Goal: Navigation & Orientation: Find specific page/section

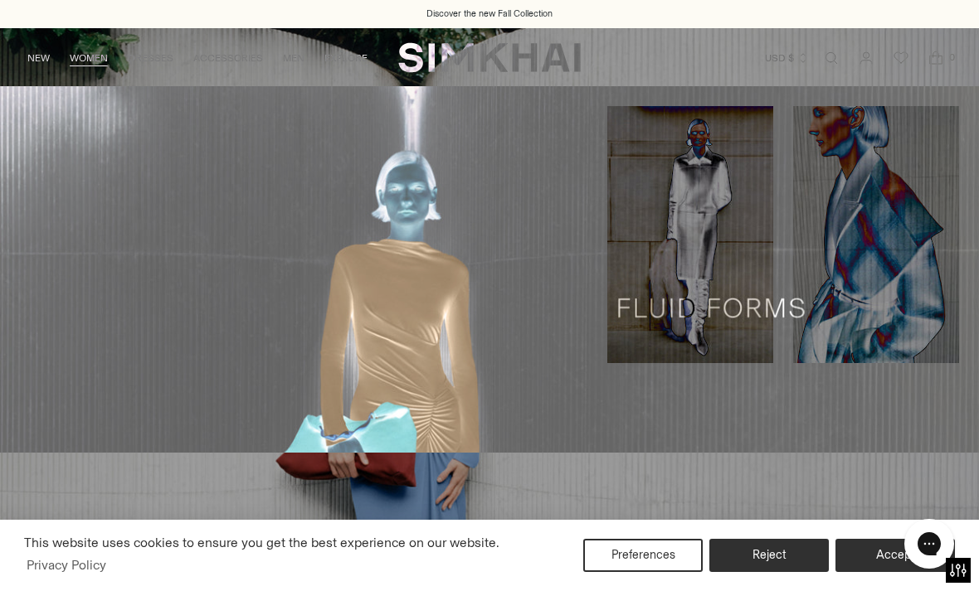
click at [46, 313] on link "Knits" at bounding box center [34, 319] width 28 height 12
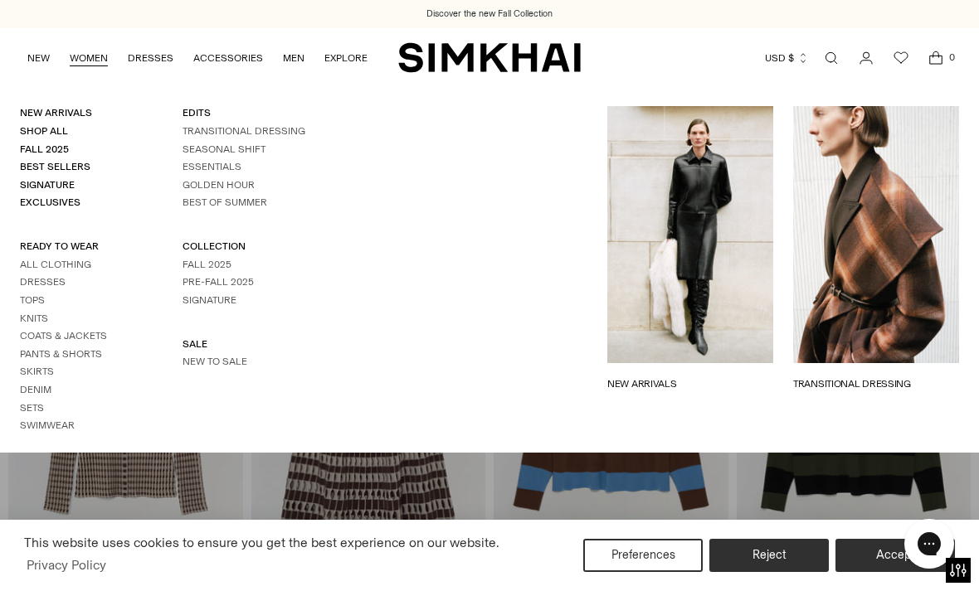
click at [42, 283] on link "Dresses" at bounding box center [43, 282] width 46 height 12
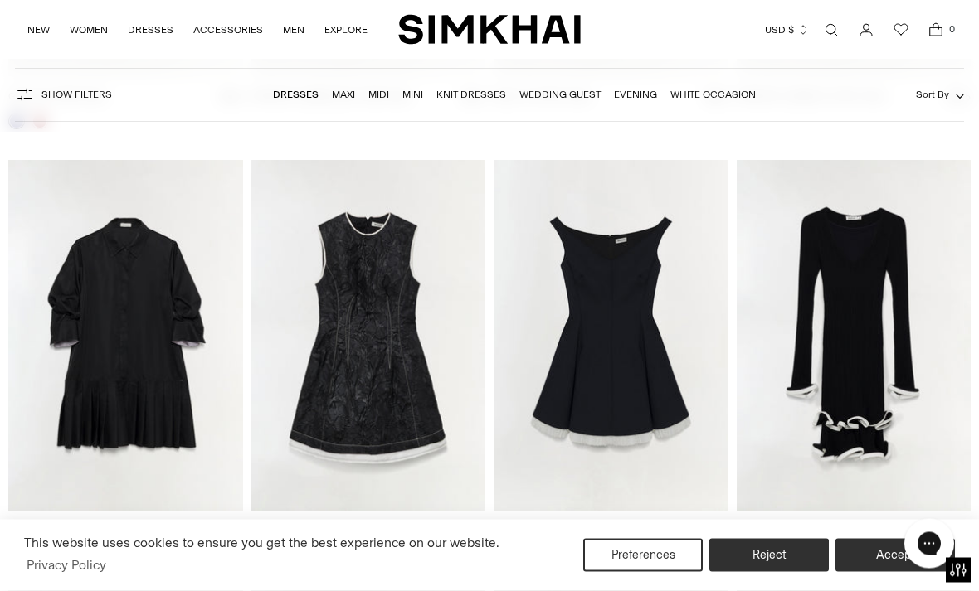
scroll to position [3077, 0]
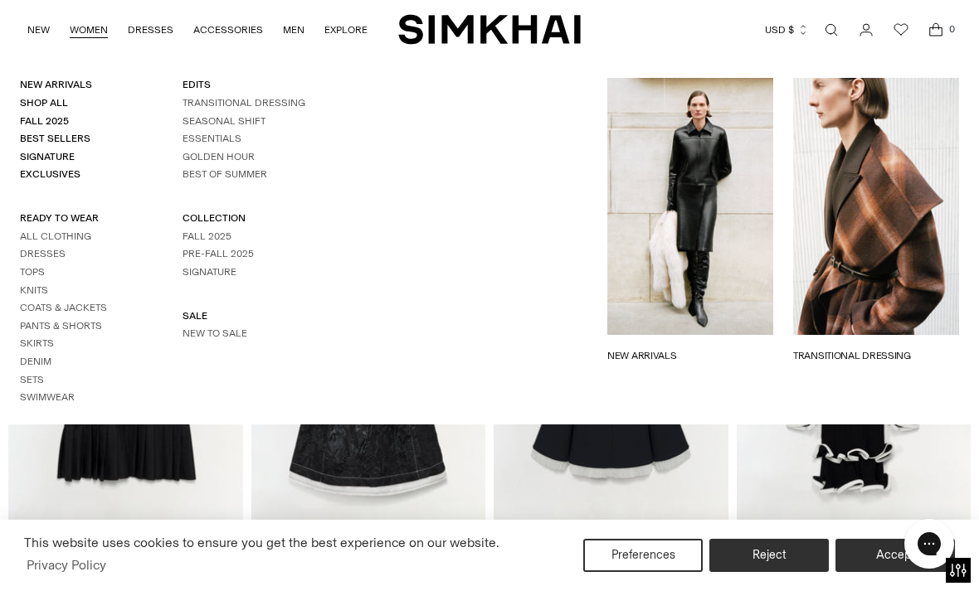
click at [105, 23] on link "WOMEN" at bounding box center [89, 30] width 38 height 36
